Goal: Navigation & Orientation: Find specific page/section

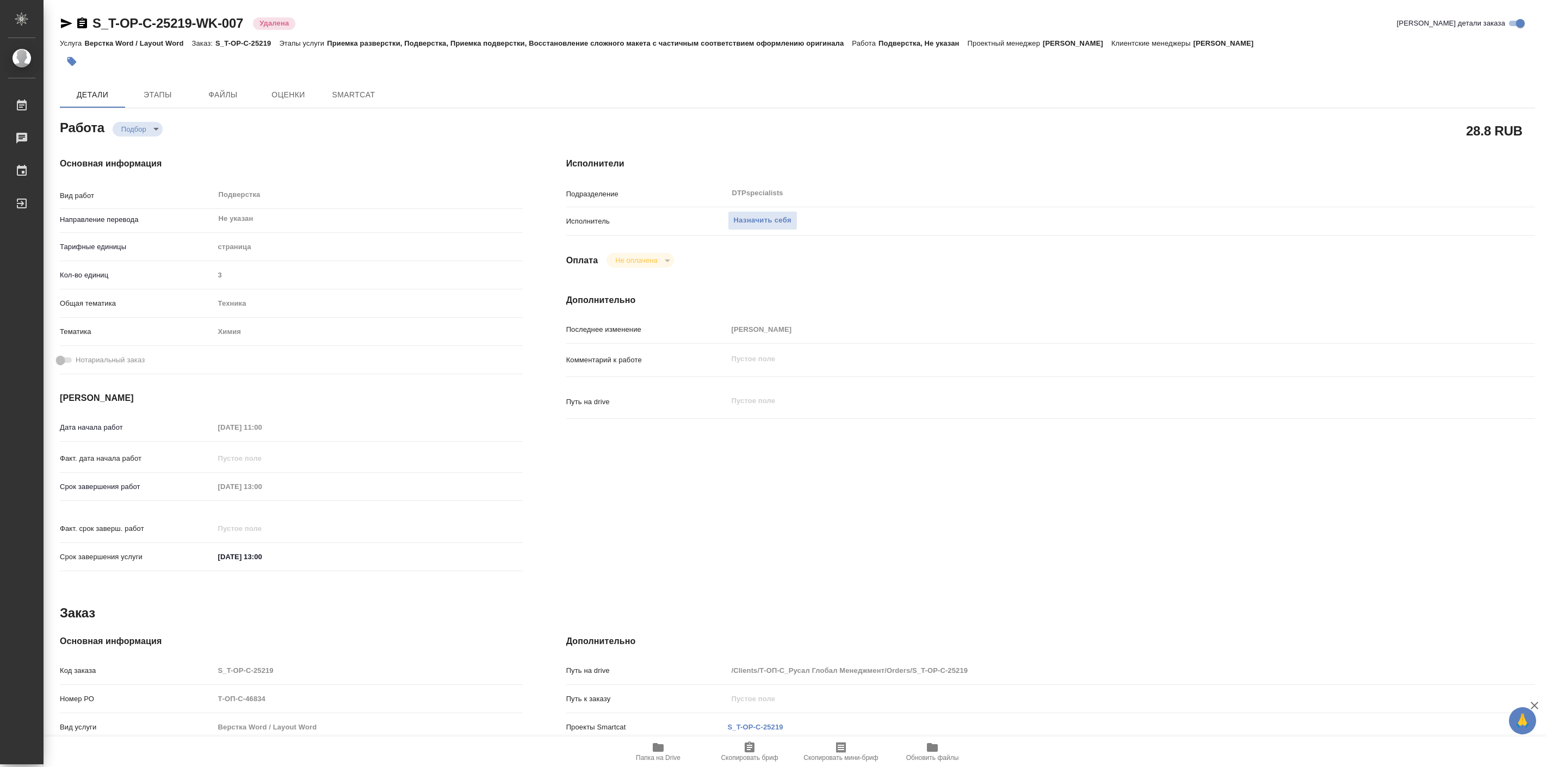
type textarea "x"
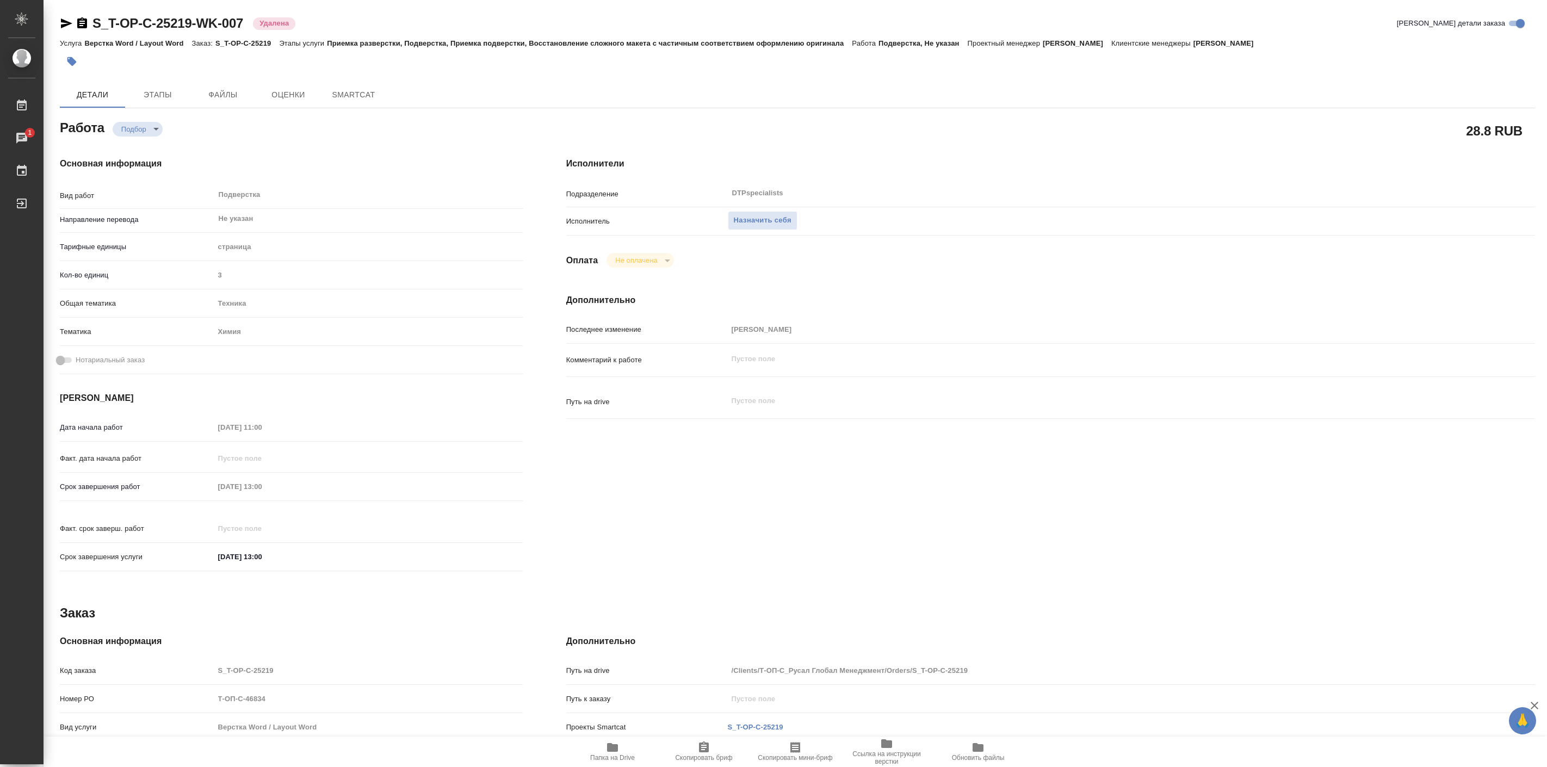
type textarea "x"
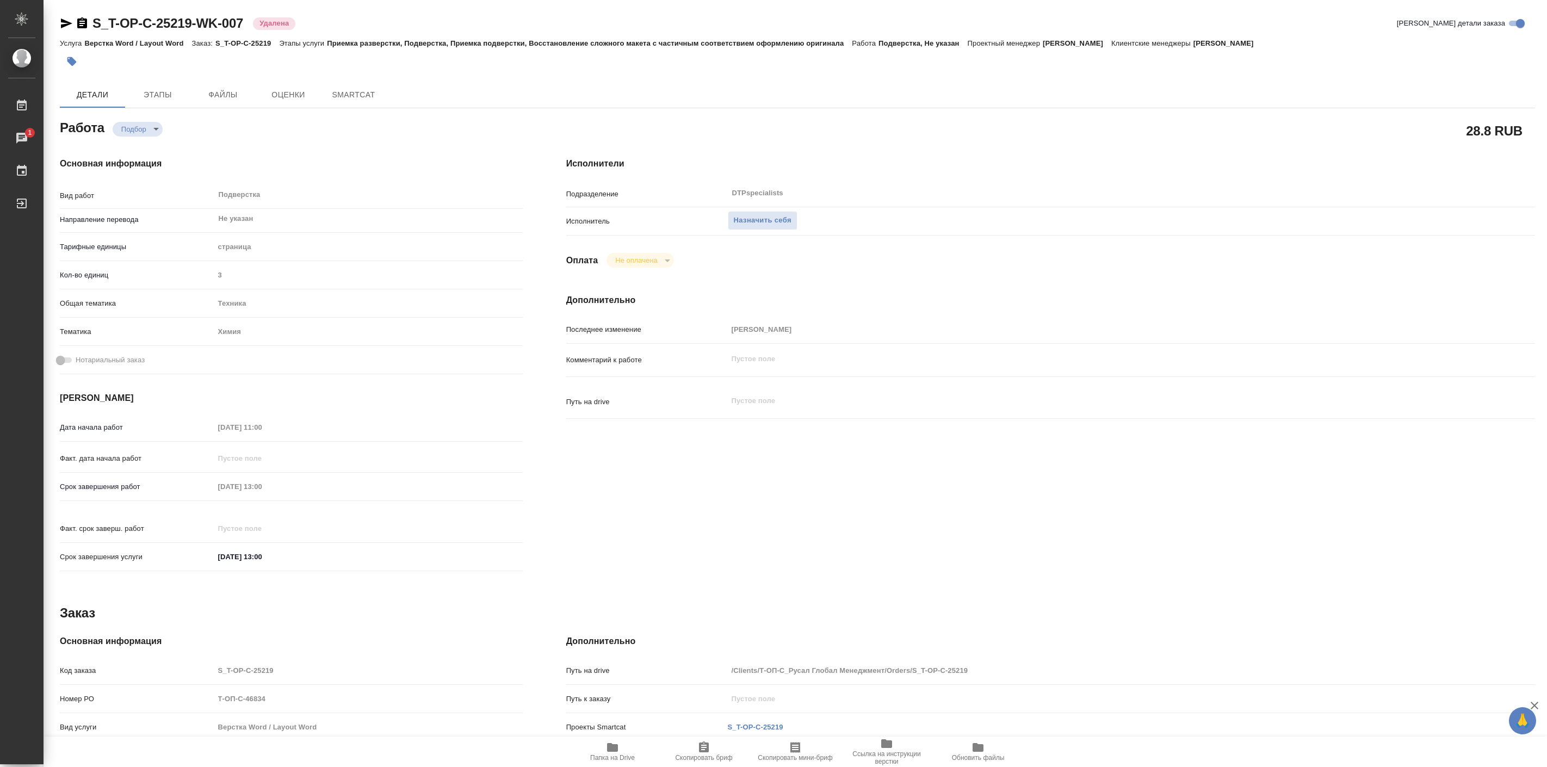
type textarea "x"
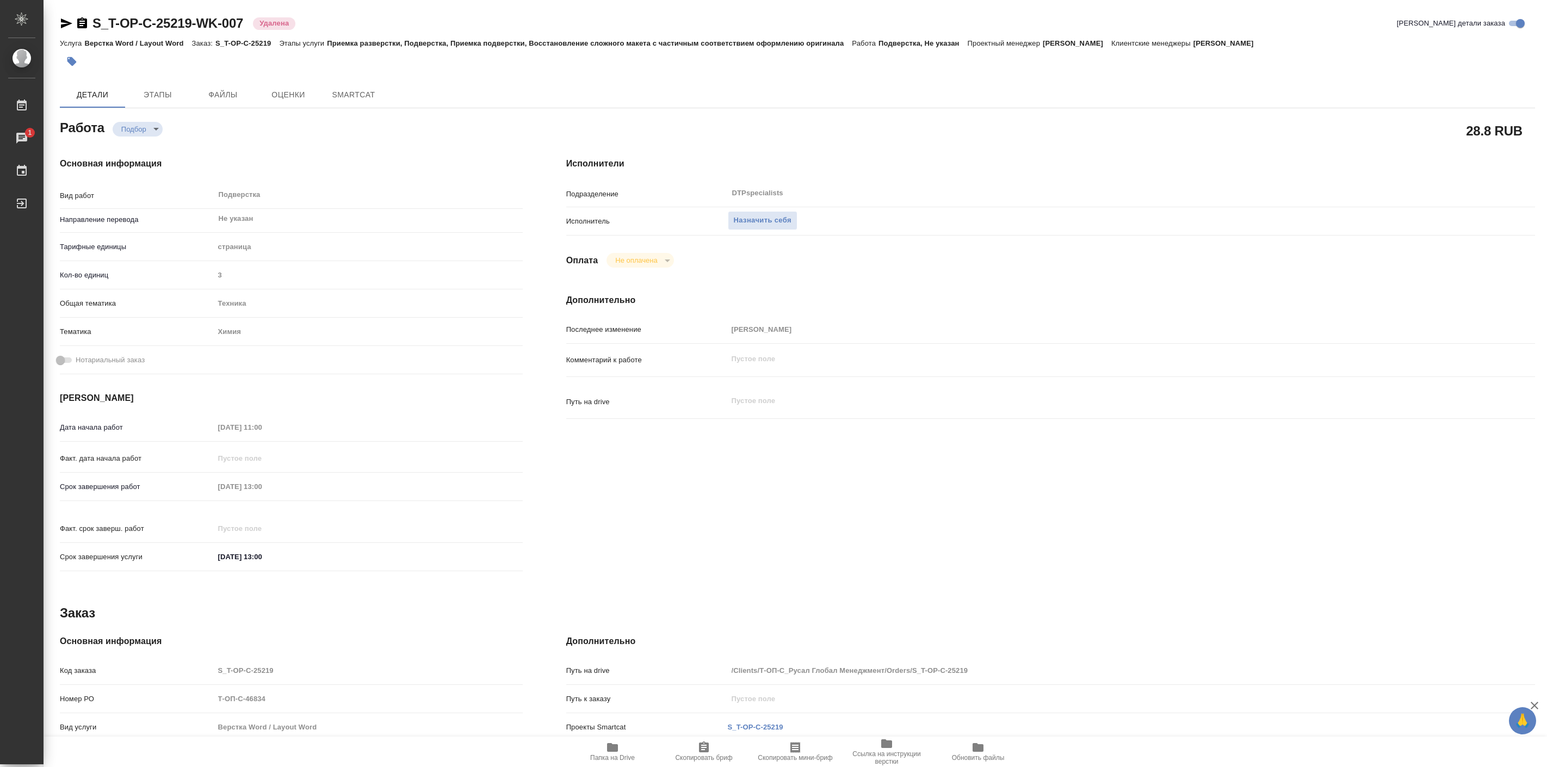
type textarea "x"
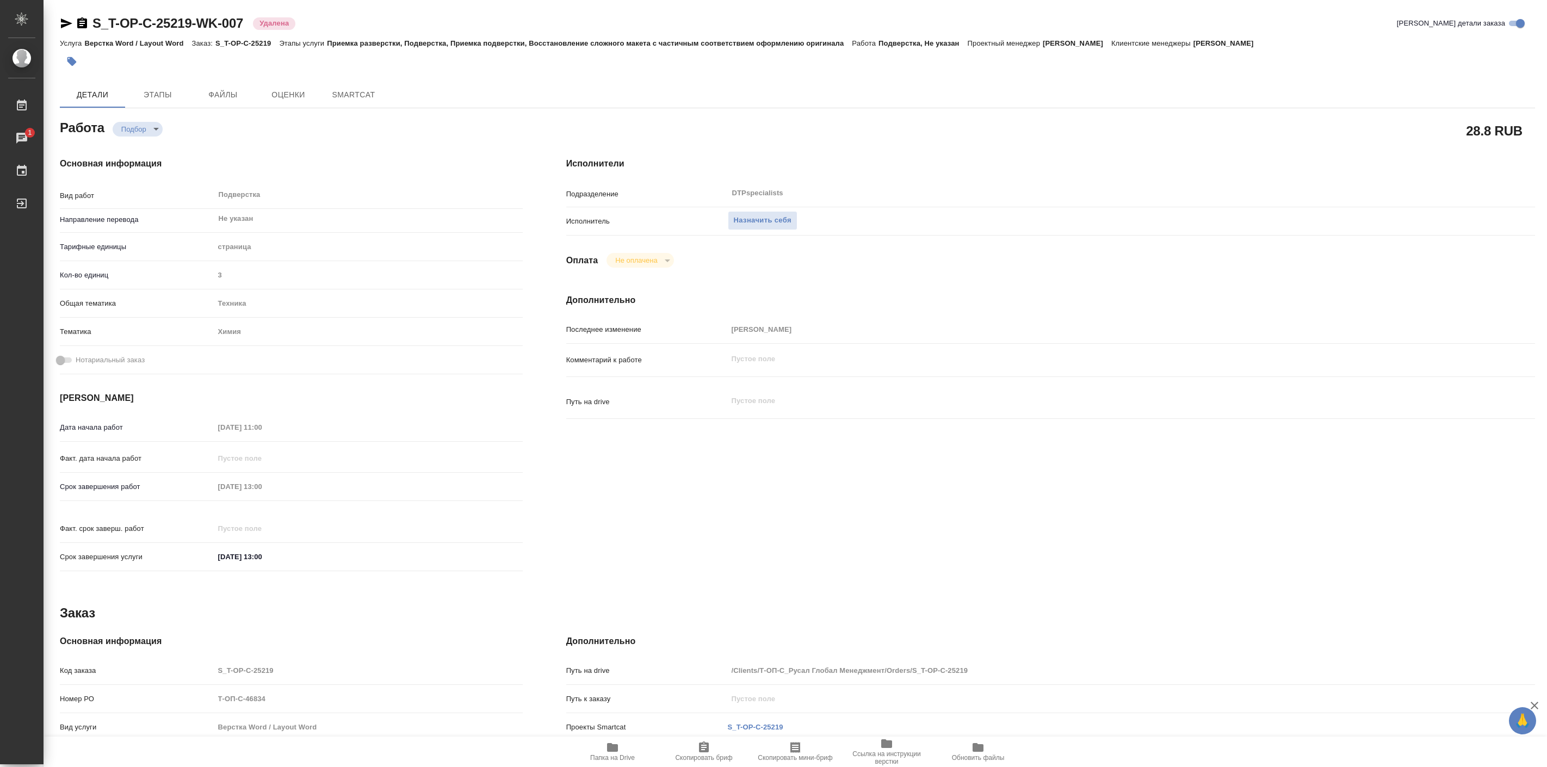
type textarea "x"
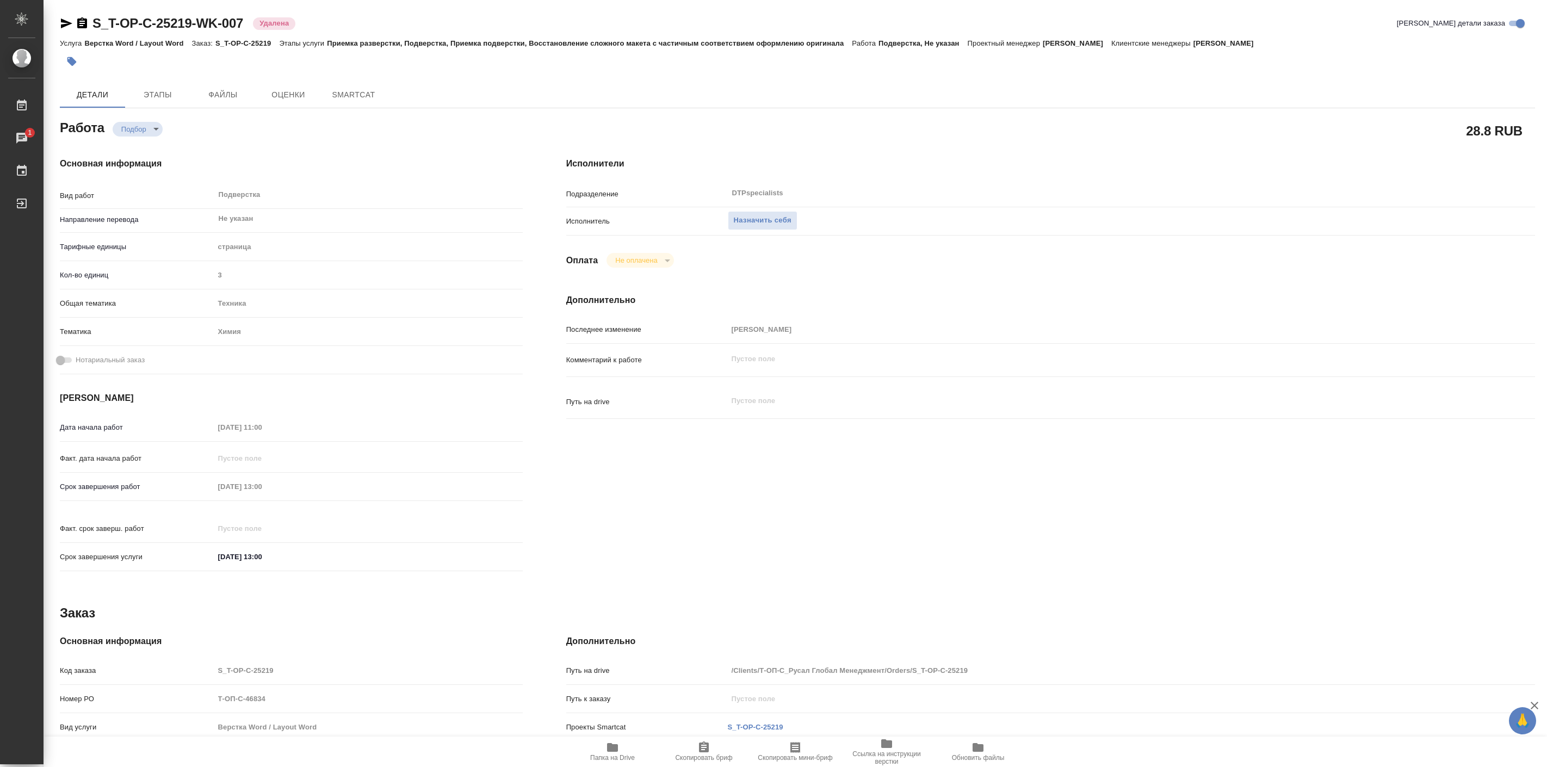
type textarea "x"
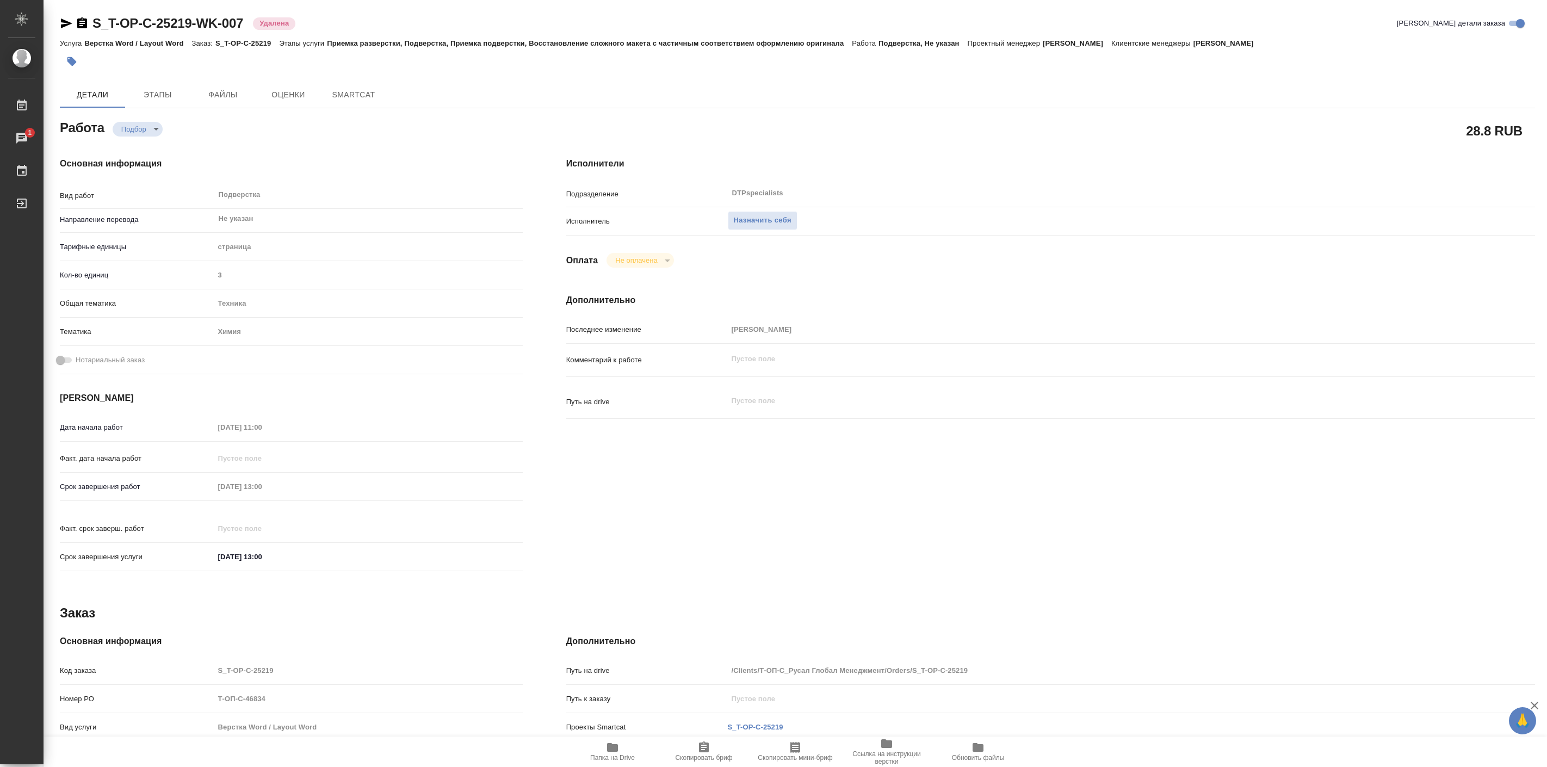
type textarea "x"
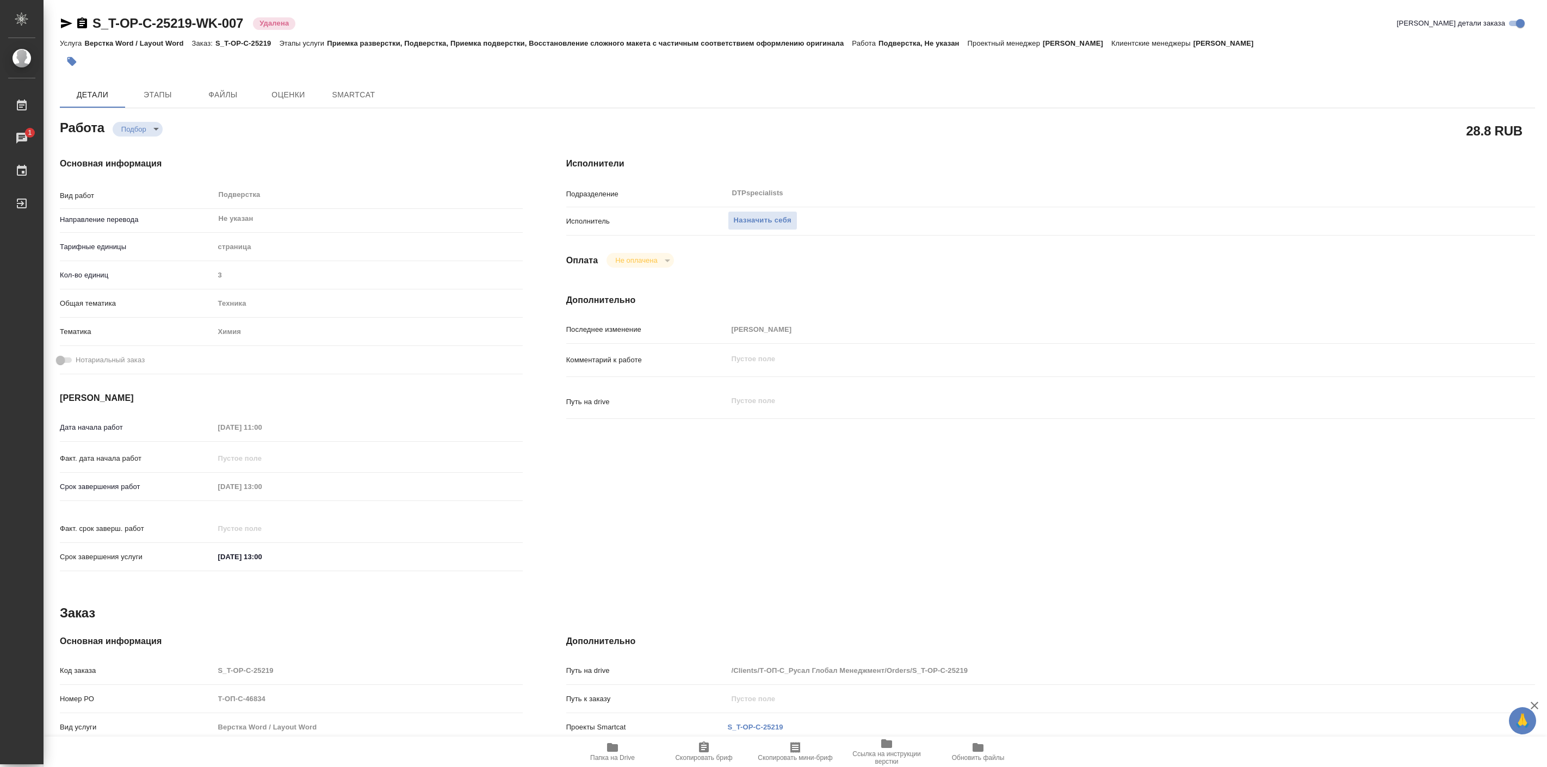
type textarea "x"
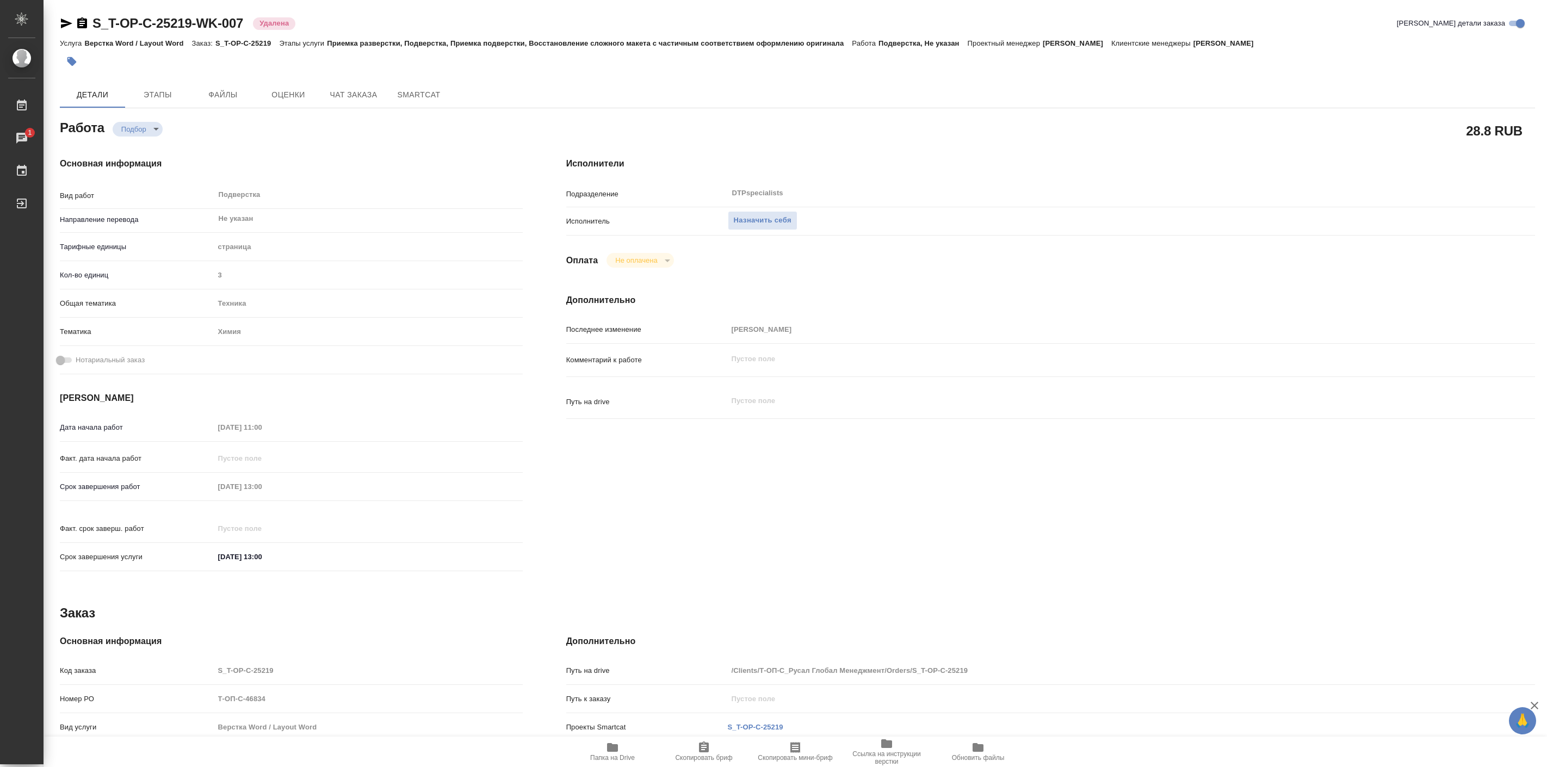
type textarea "x"
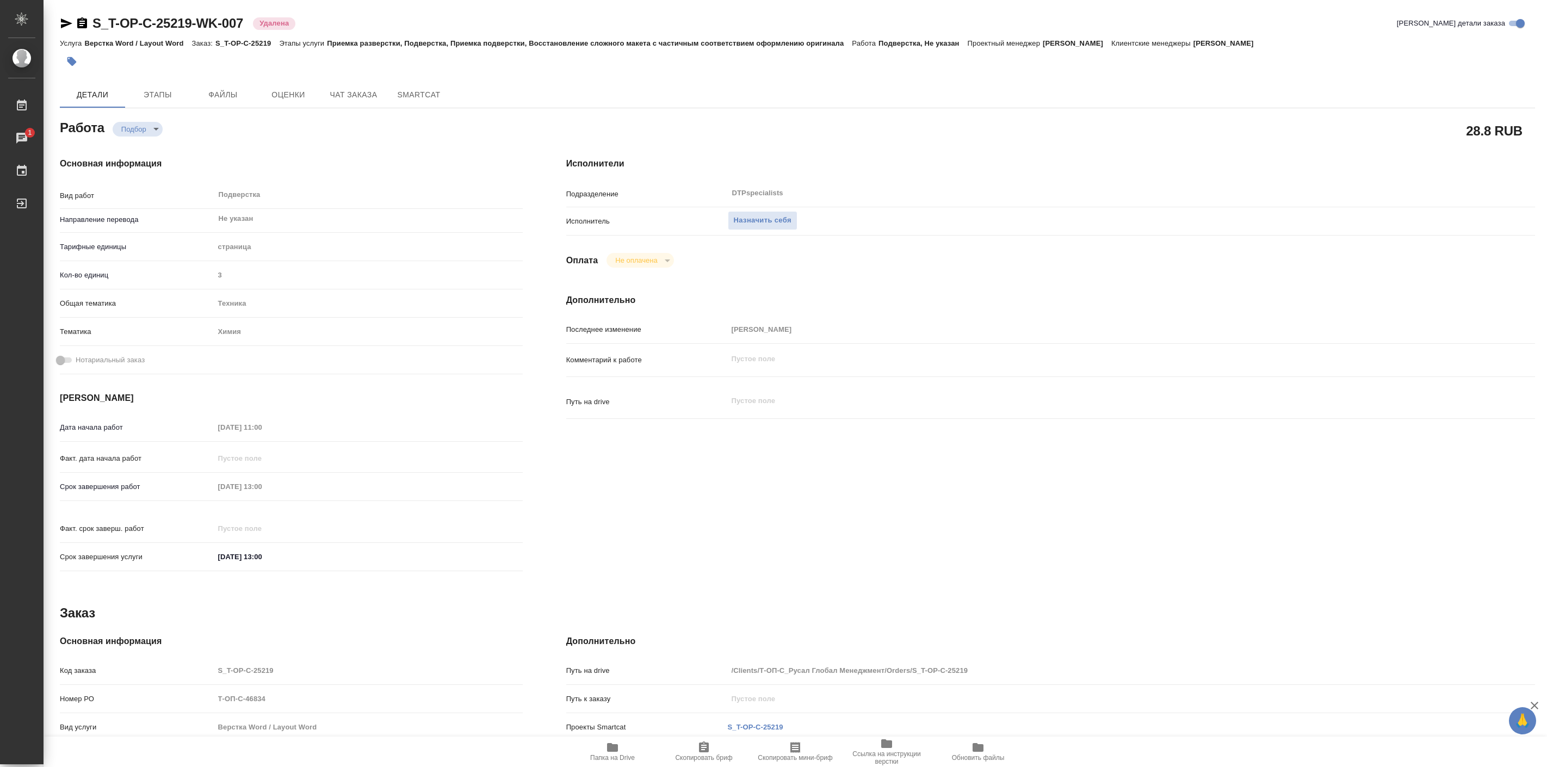
type textarea "x"
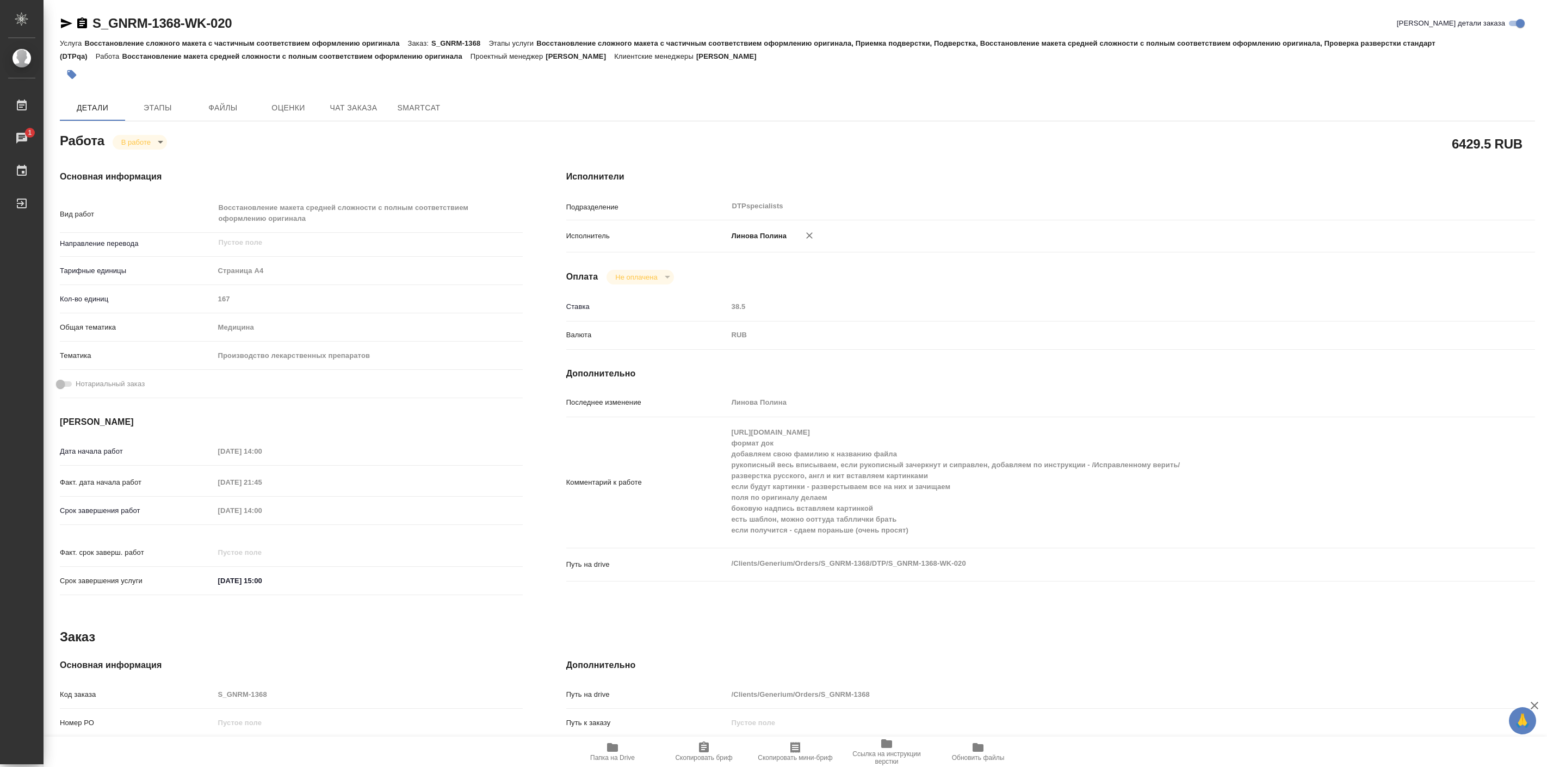
type textarea "x"
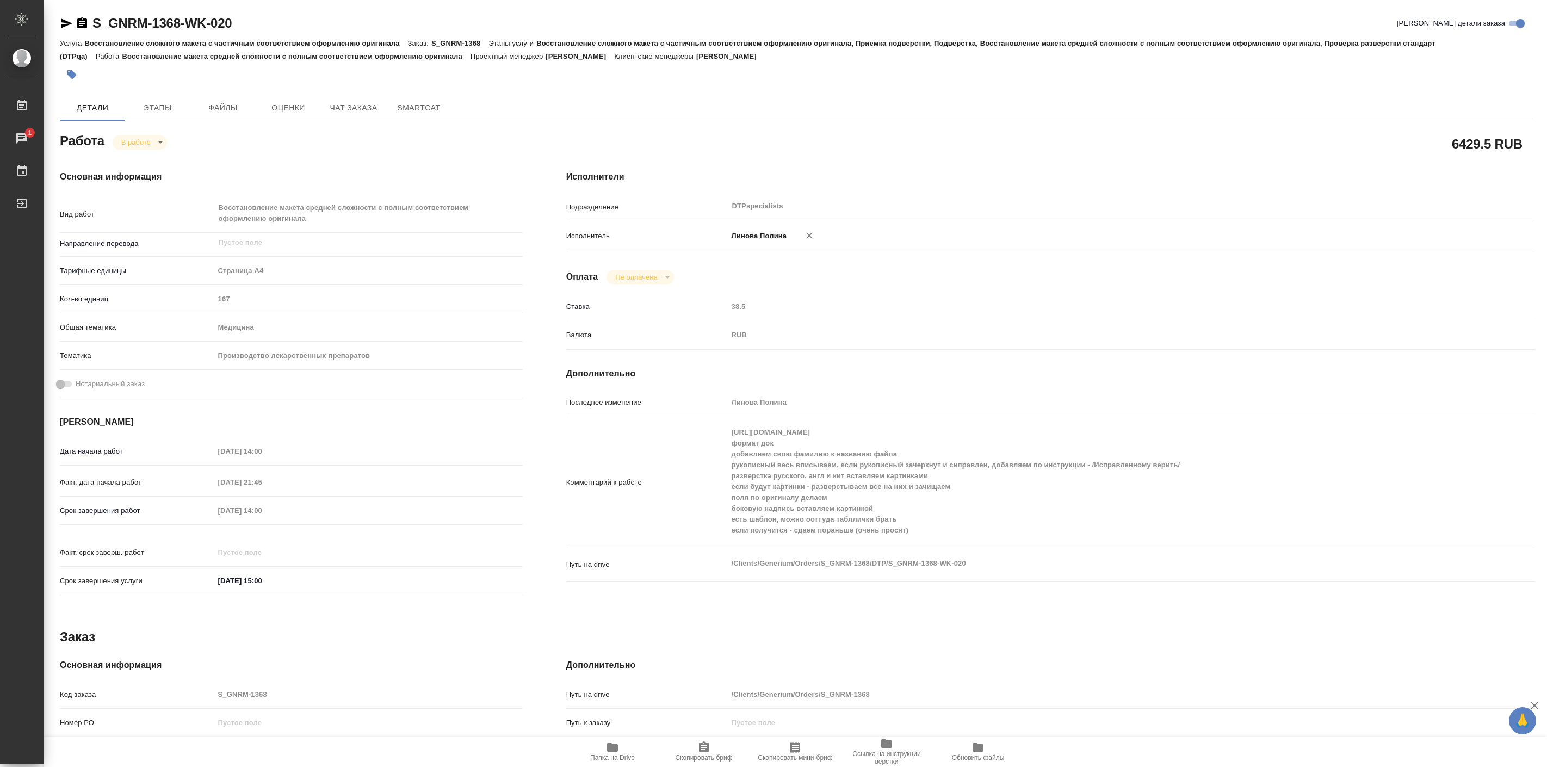
type textarea "x"
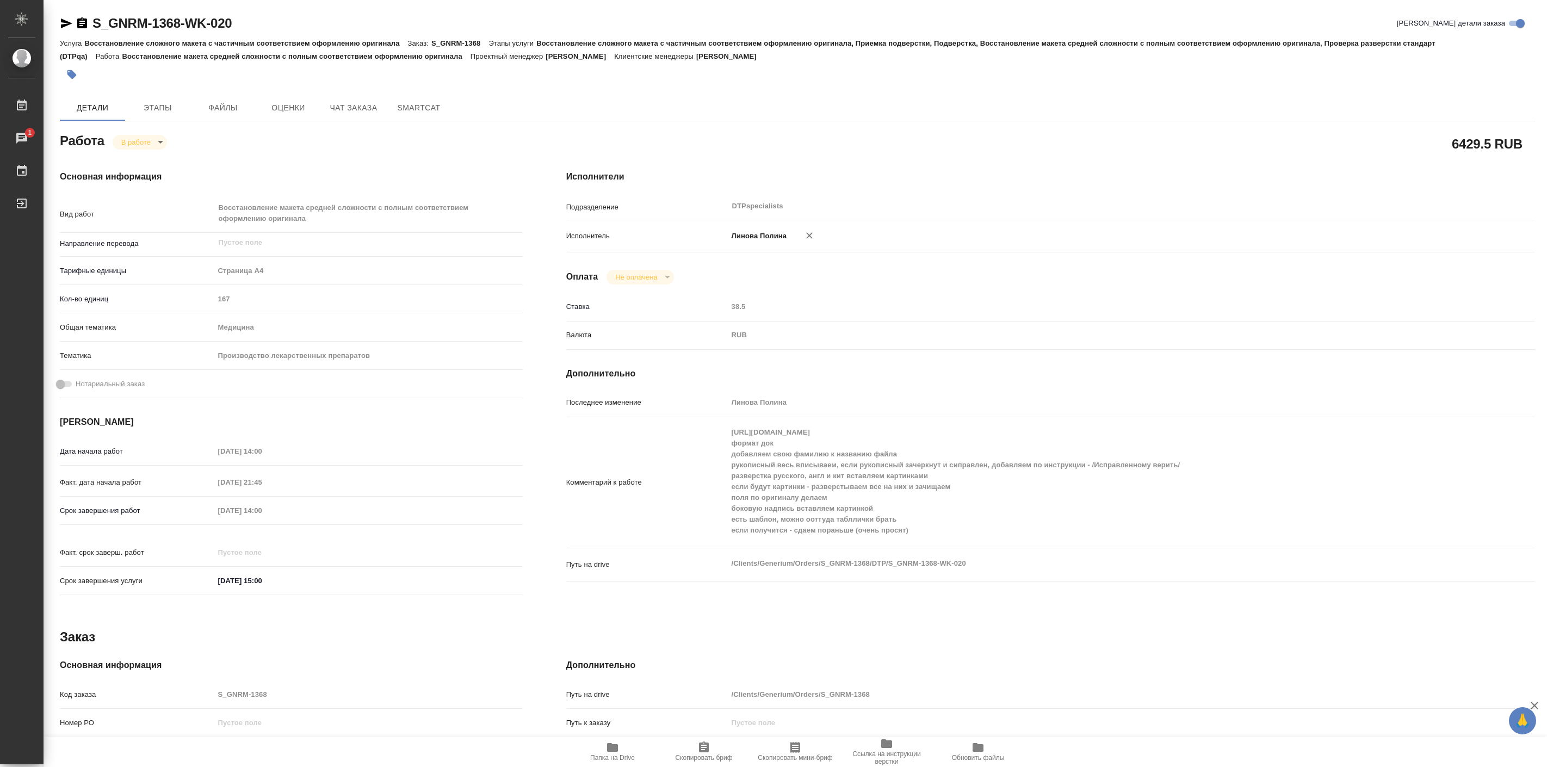
type textarea "x"
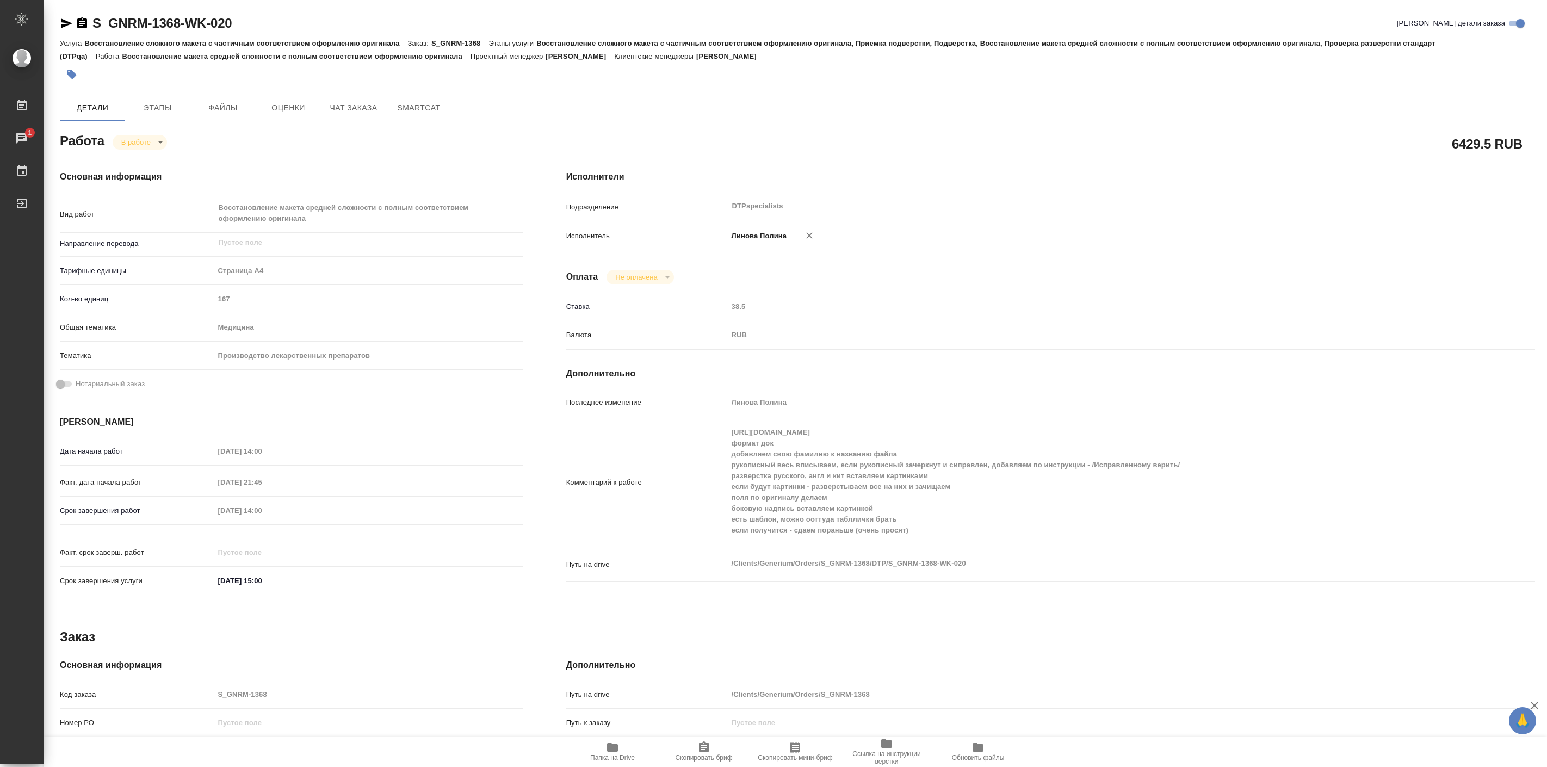
type textarea "x"
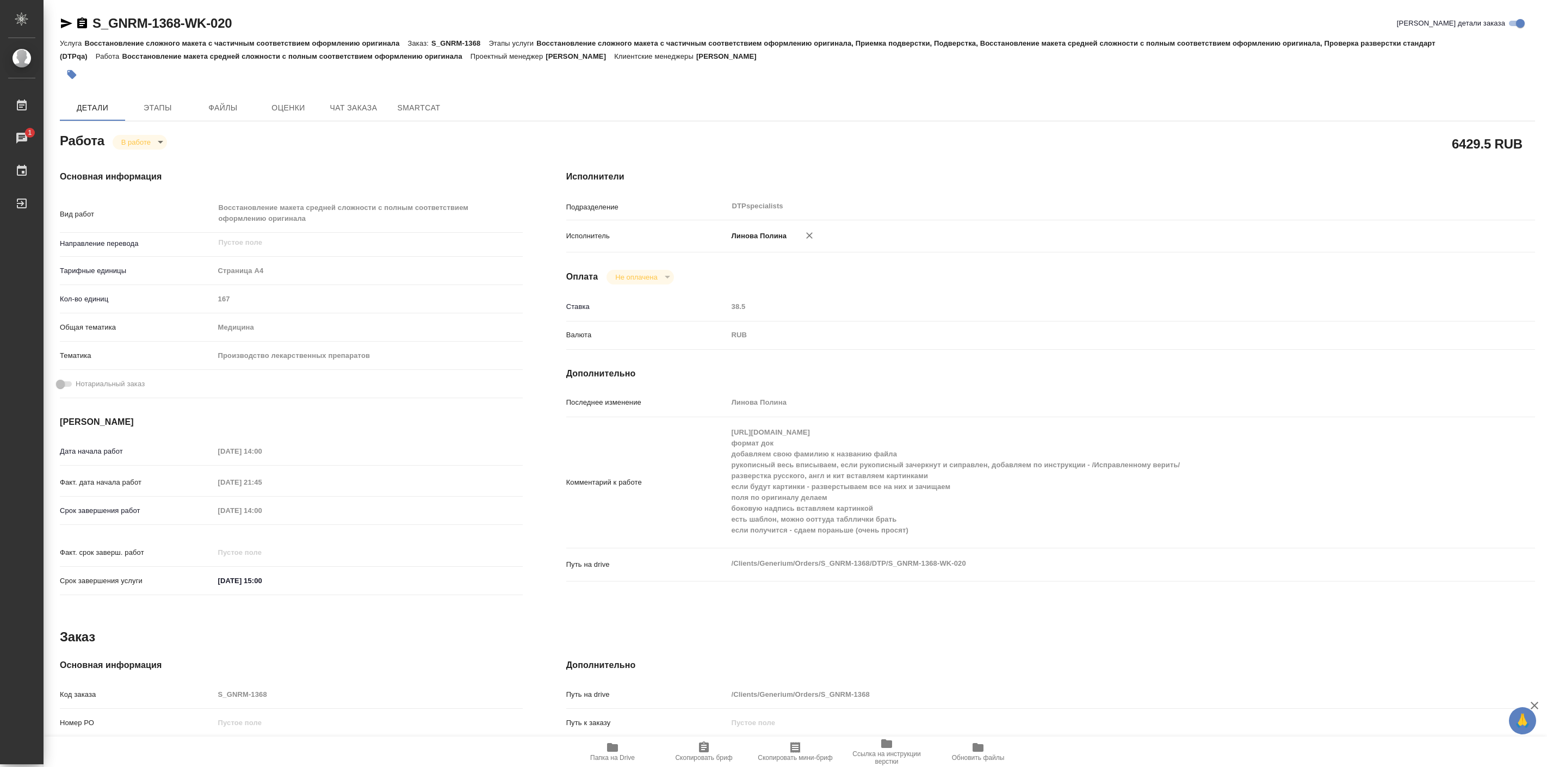
type textarea "x"
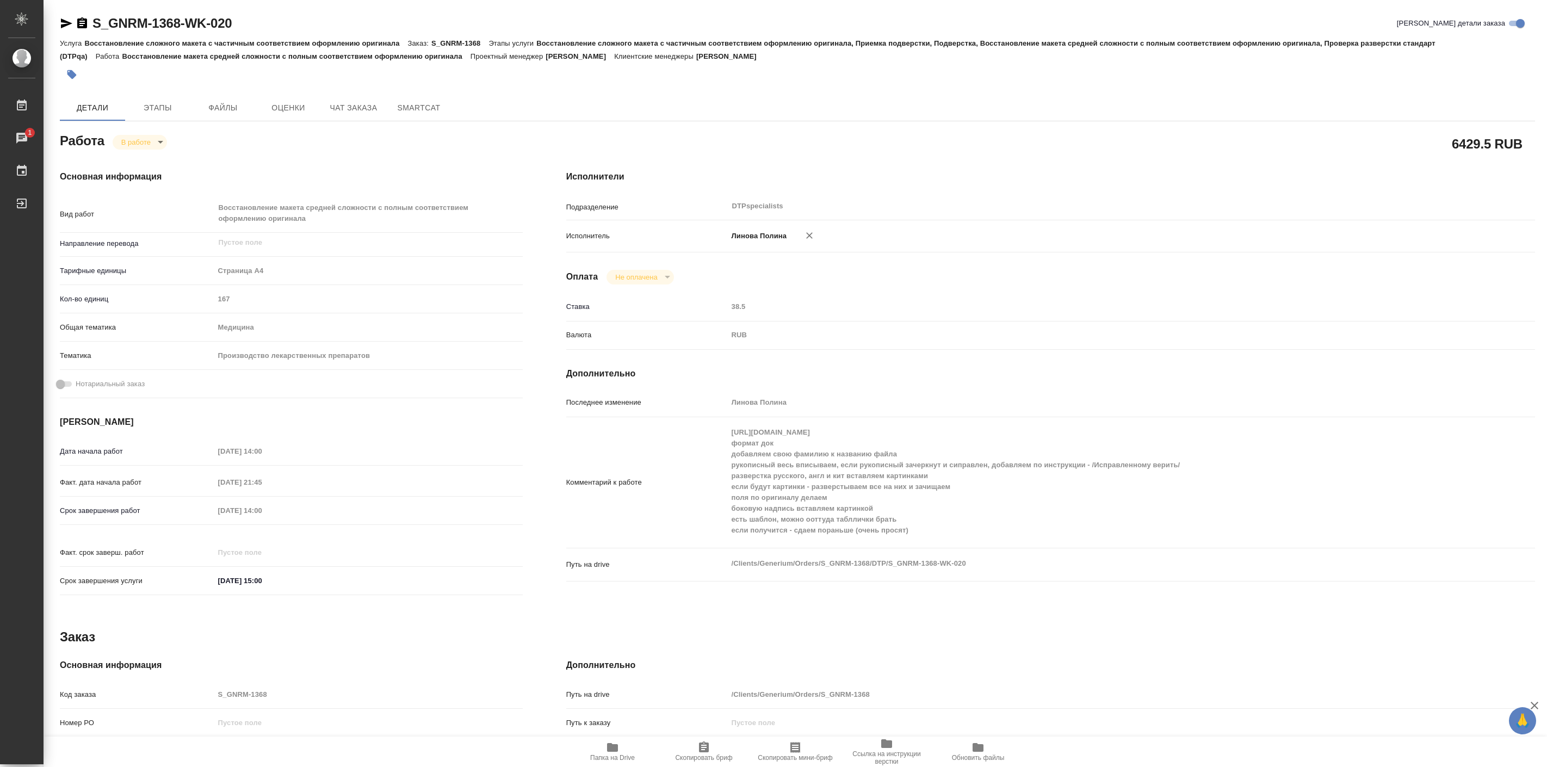
type textarea "x"
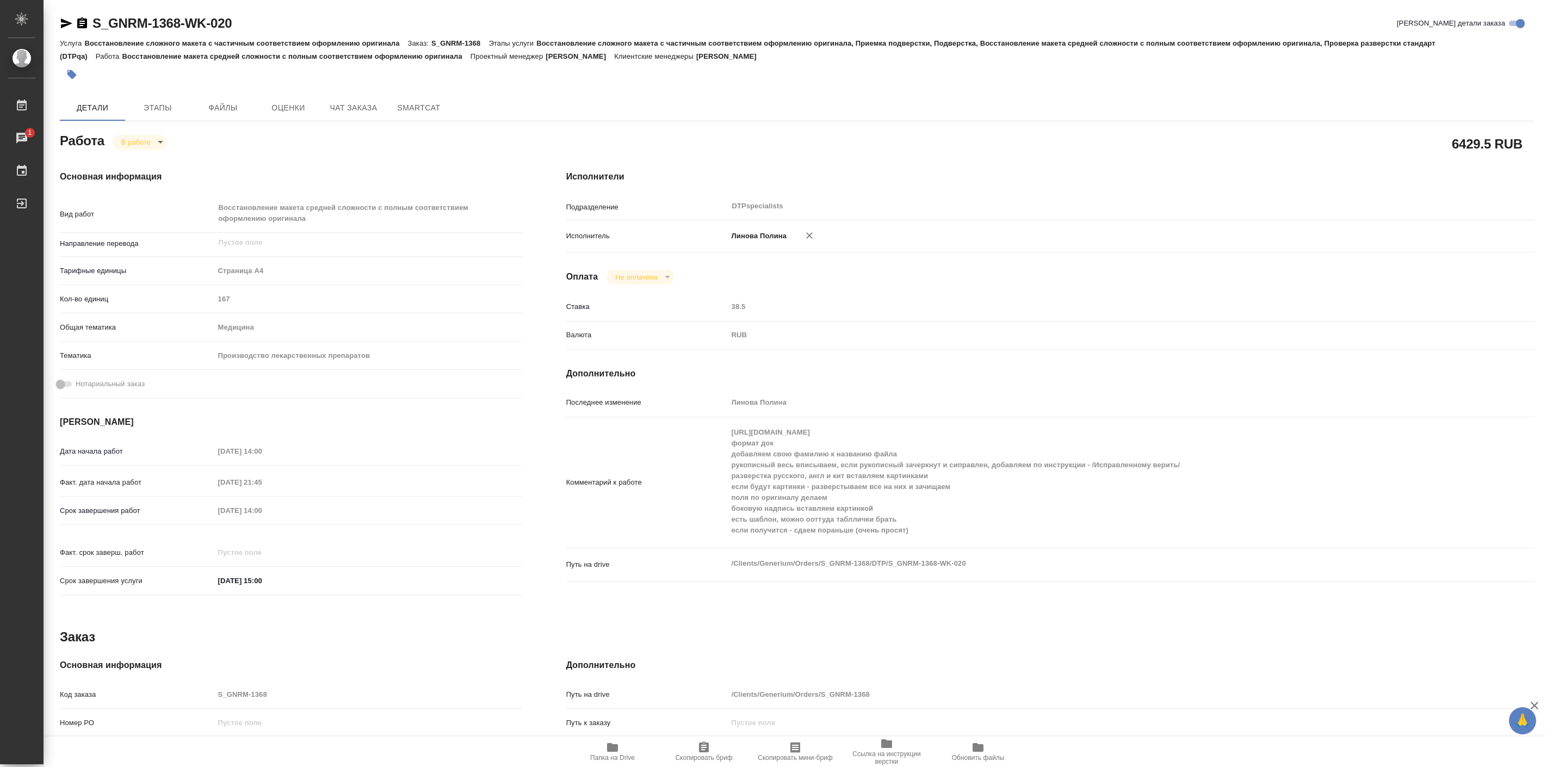
type textarea "x"
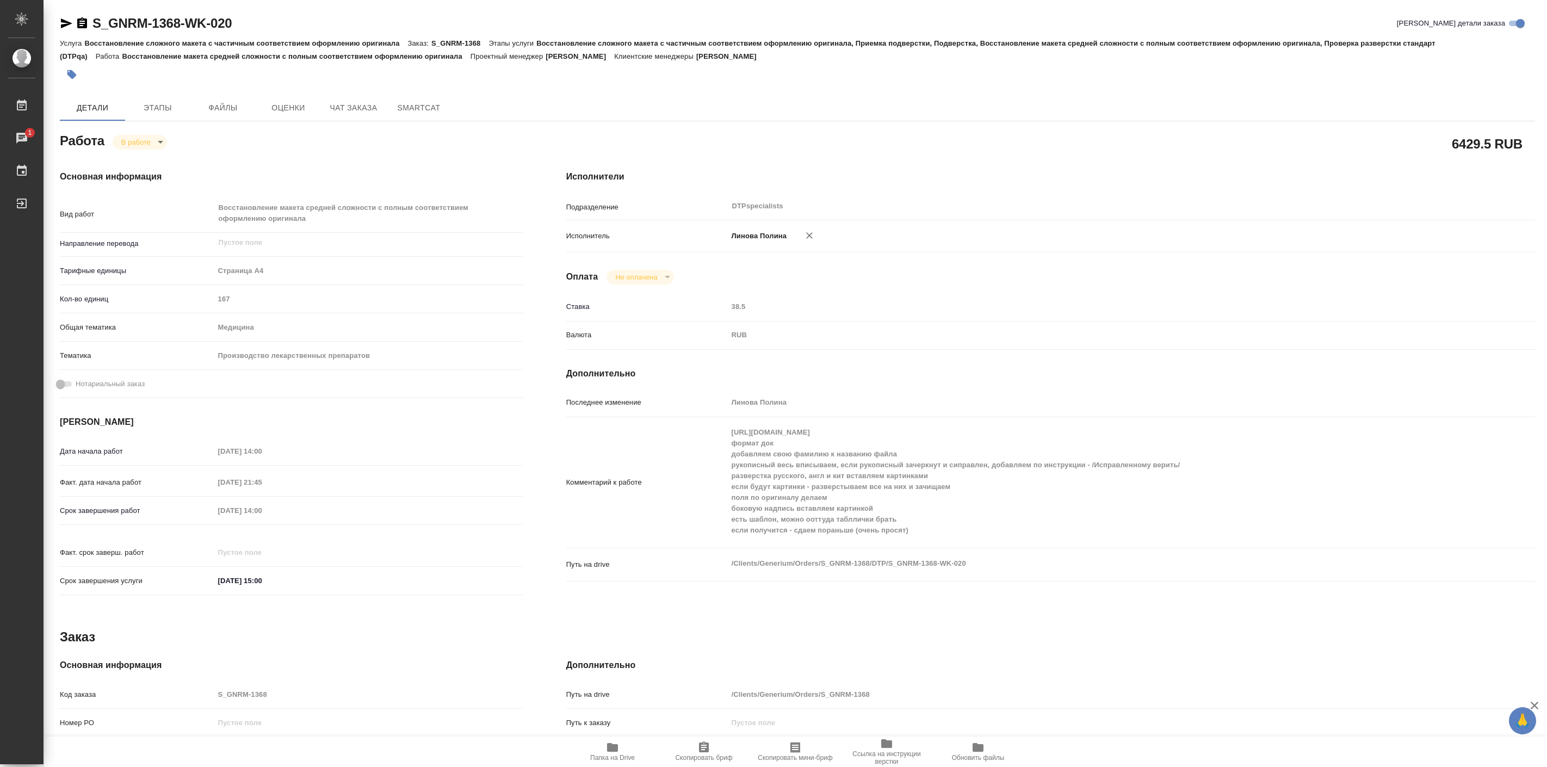
type textarea "x"
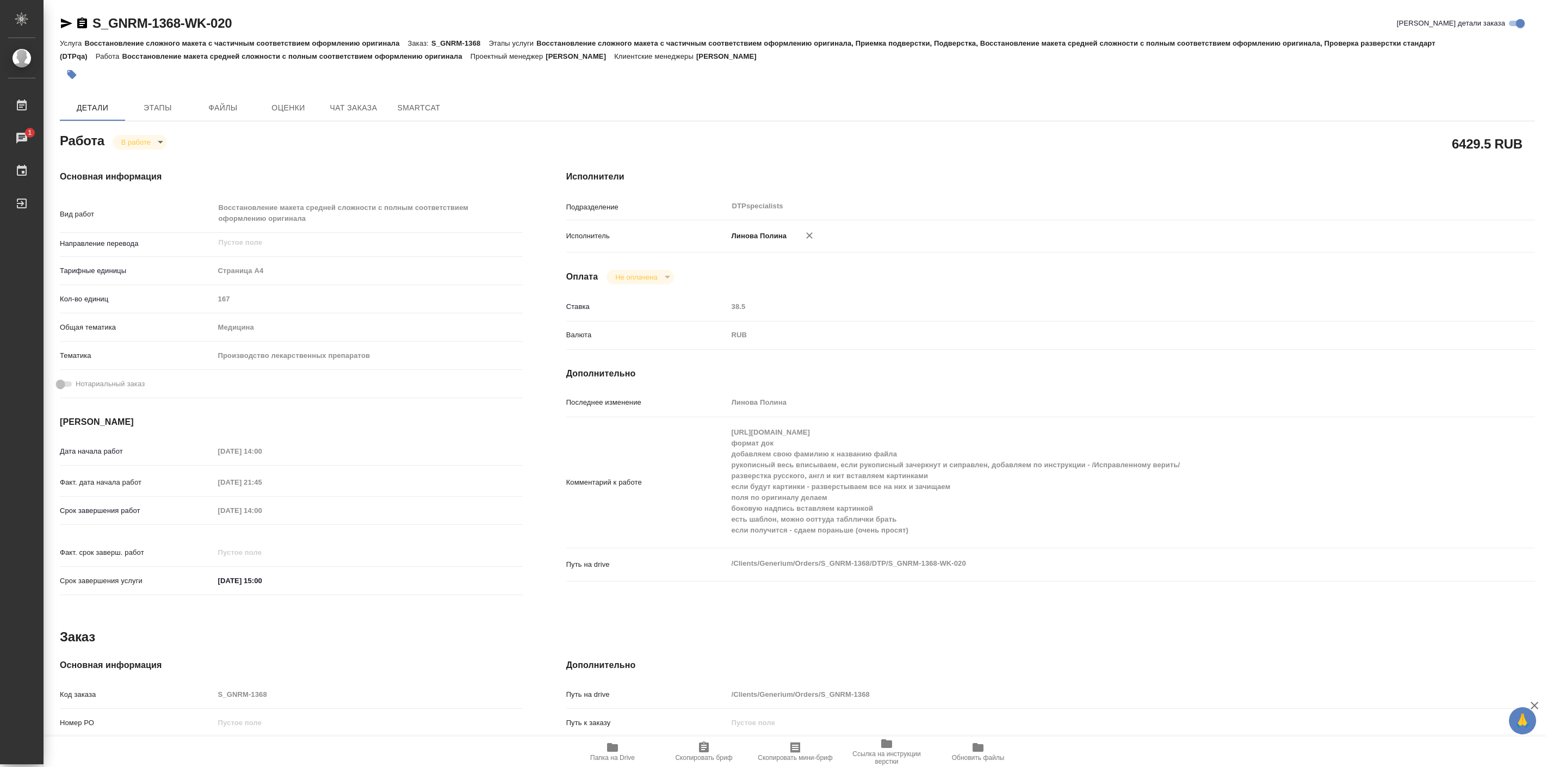
type textarea "x"
